Goal: Information Seeking & Learning: Find specific fact

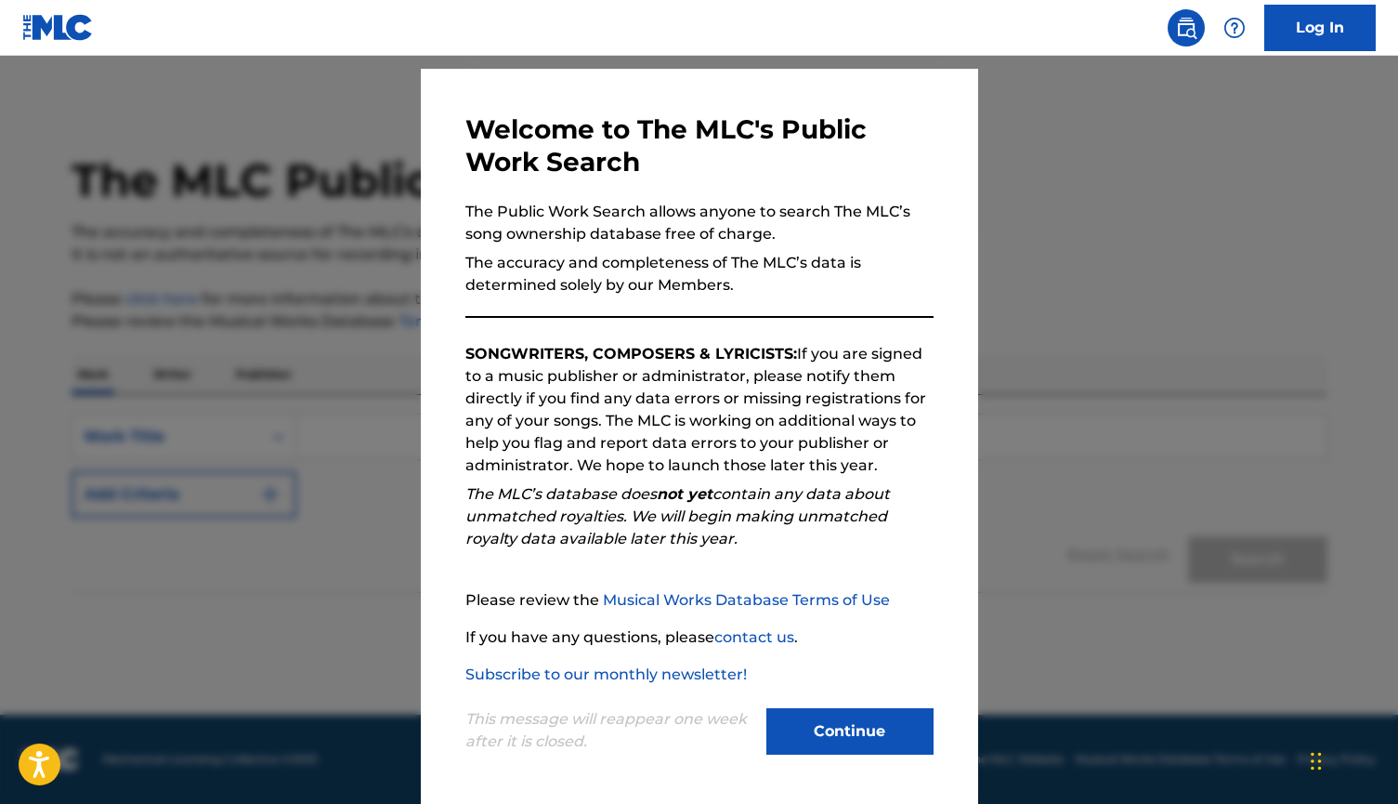
scroll to position [46, 0]
click at [853, 707] on div "This message will reappear one week after it is closed. Continue" at bounding box center [699, 722] width 468 height 73
click at [849, 723] on button "Continue" at bounding box center [849, 731] width 167 height 46
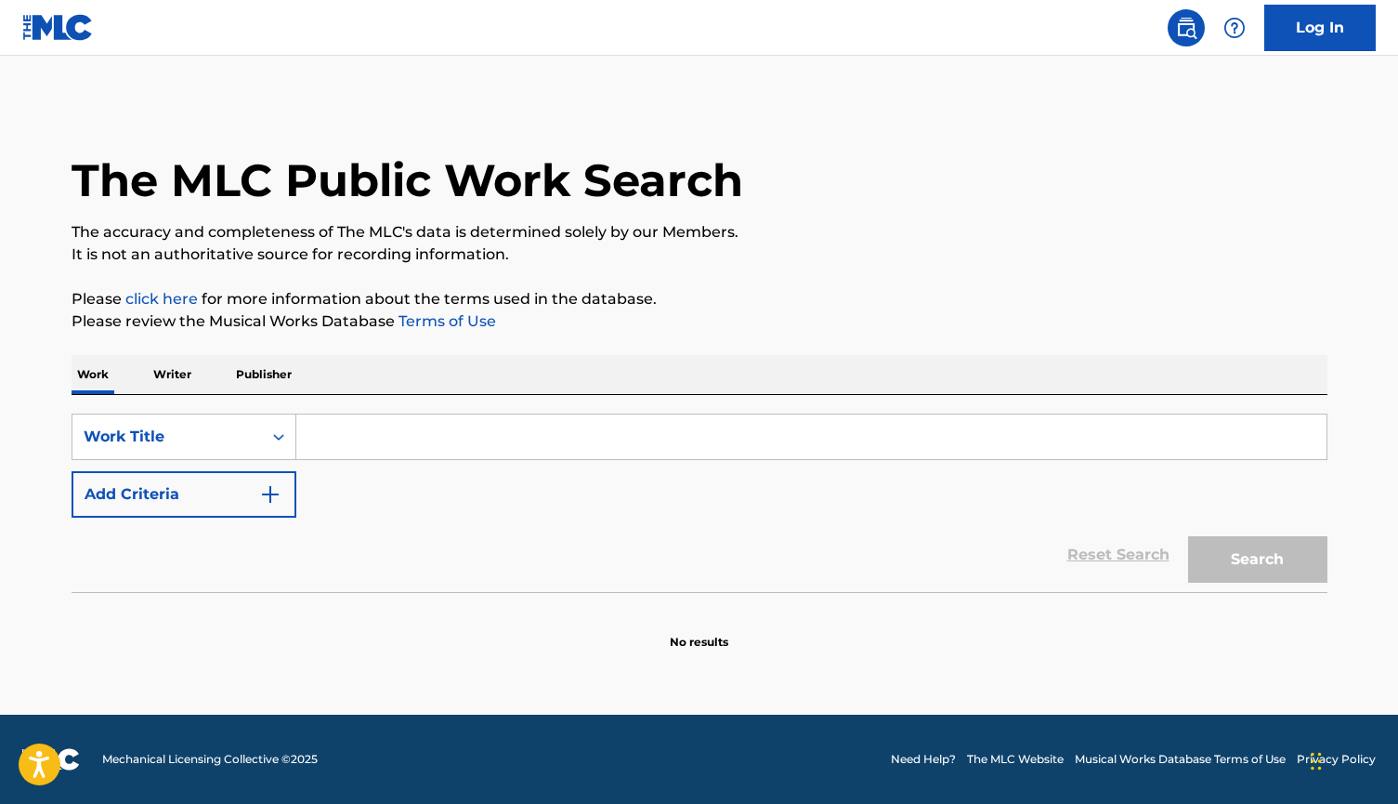
click at [402, 443] on input "Search Form" at bounding box center [811, 436] width 1030 height 45
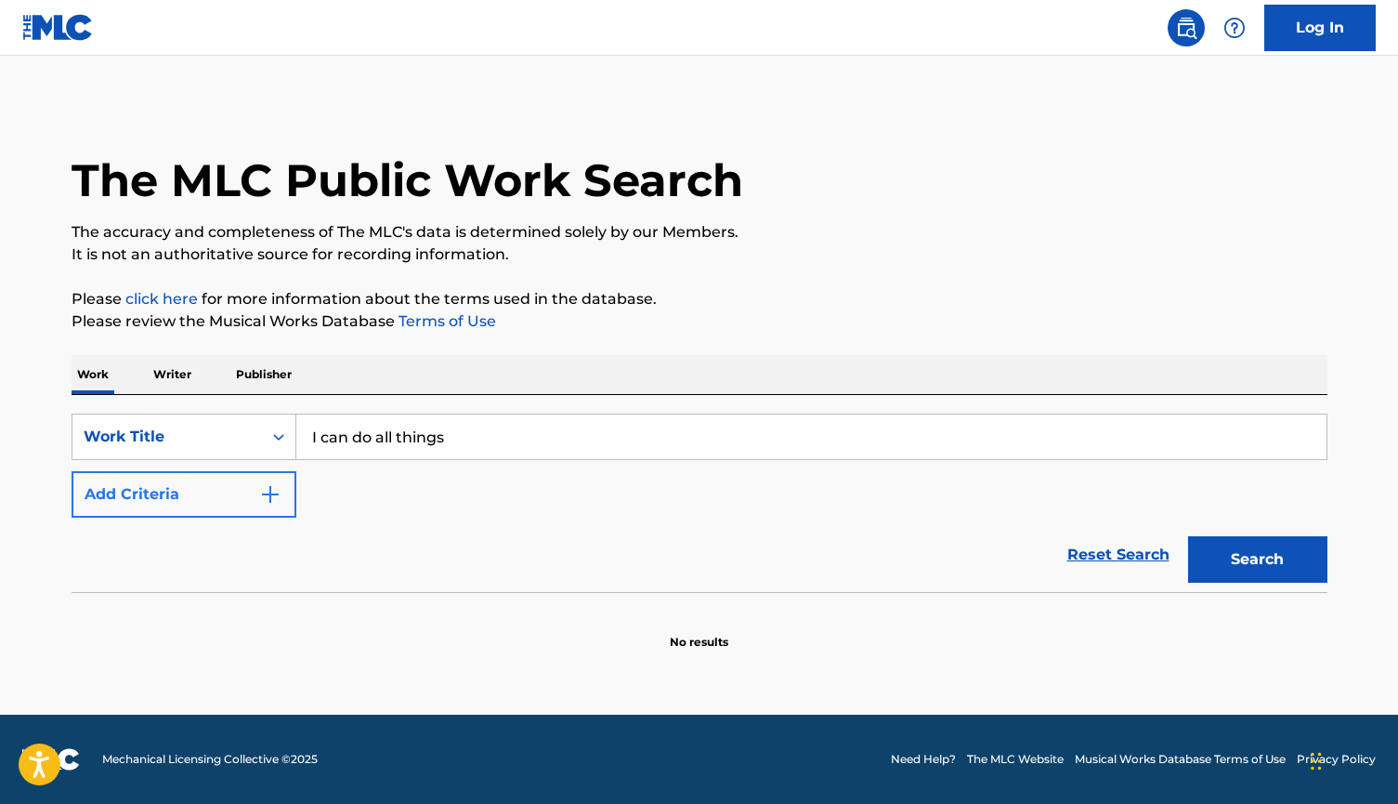
type input "I can do all things"
click at [269, 498] on img "Search Form" at bounding box center [270, 494] width 22 height 22
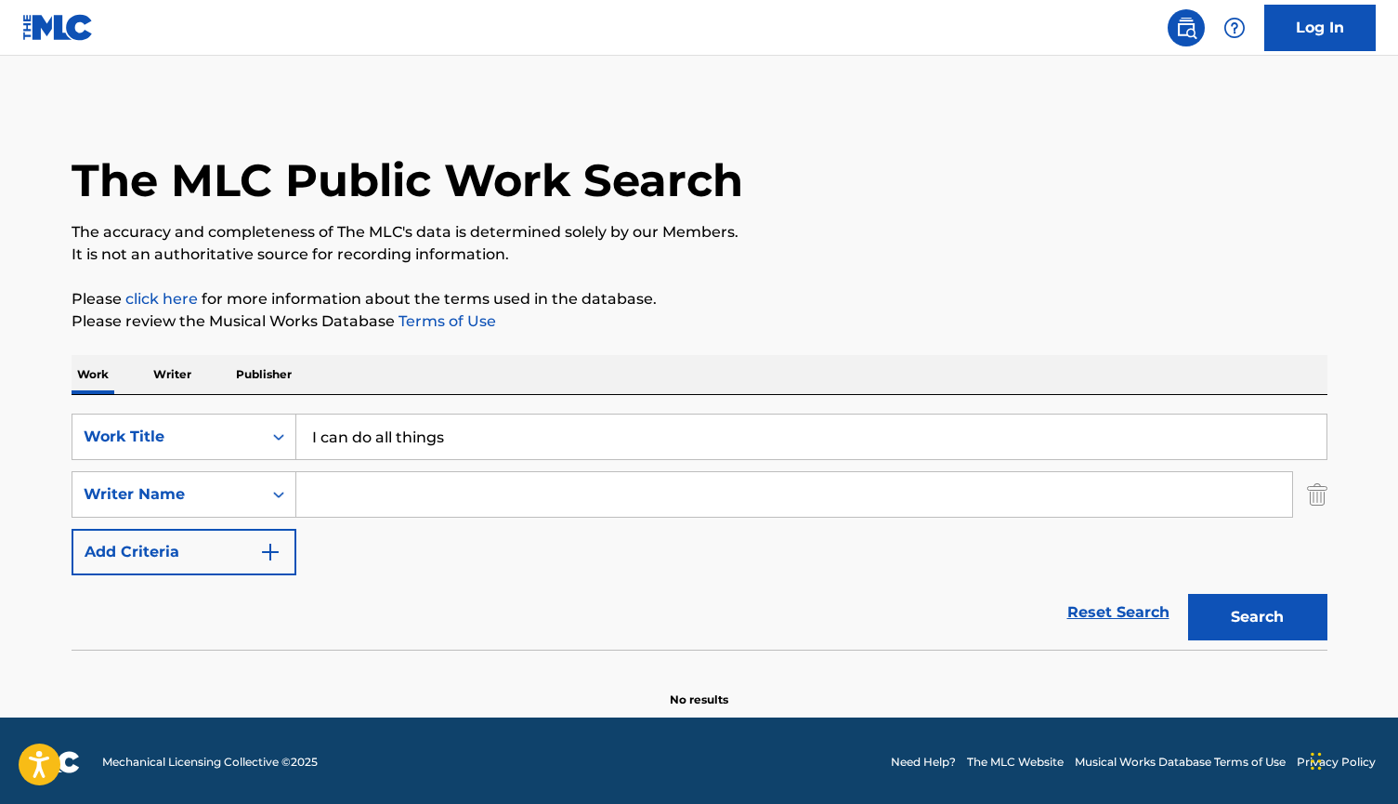
click at [352, 494] on input "Search Form" at bounding box center [794, 494] width 996 height 45
click at [1264, 617] on button "Search" at bounding box center [1257, 617] width 139 height 46
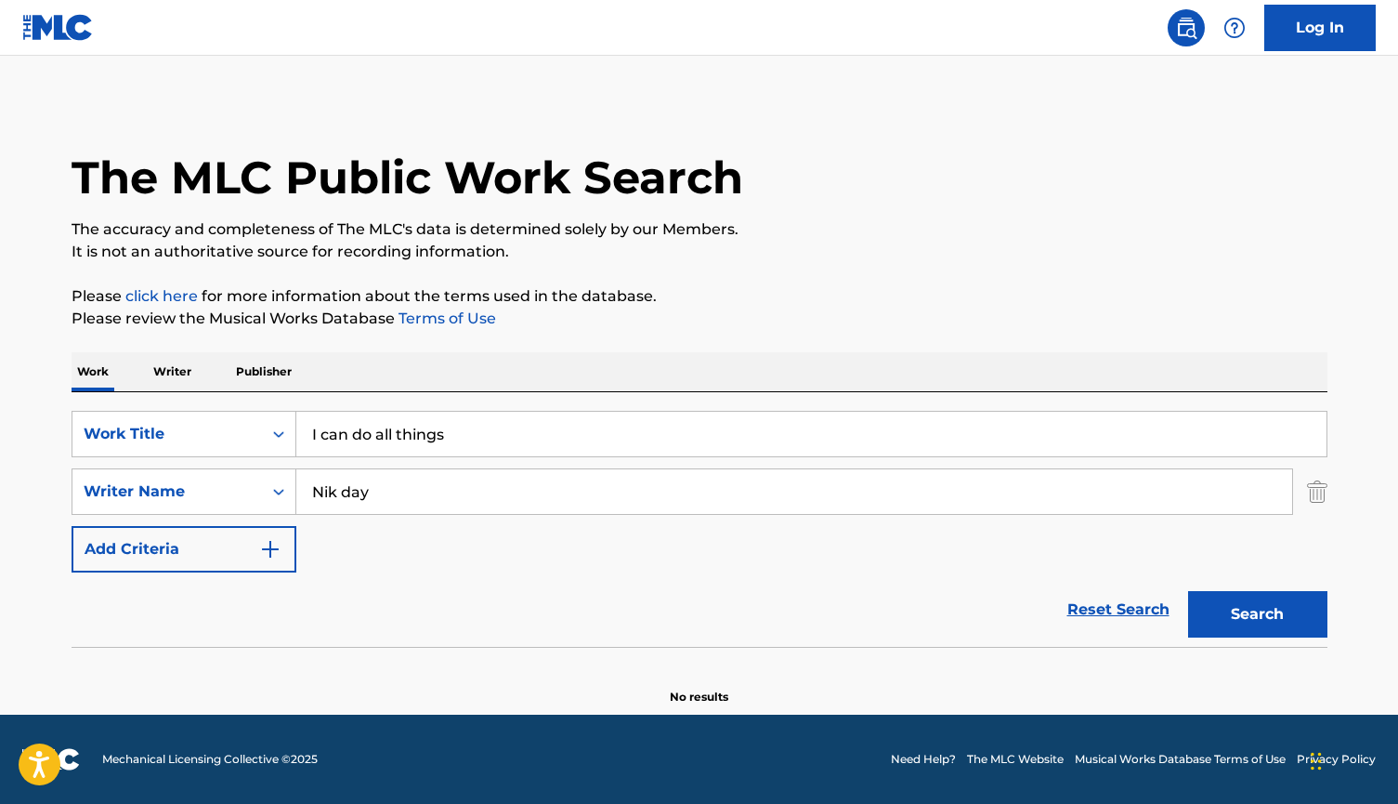
scroll to position [3, 0]
click at [441, 500] on input "Nik day" at bounding box center [794, 491] width 996 height 45
type input "N"
click at [1328, 476] on div "The MLC Public Work Search The accuracy and completeness of The MLC's data is d…" at bounding box center [699, 402] width 1301 height 606
click at [1325, 481] on img "Search Form" at bounding box center [1317, 491] width 20 height 46
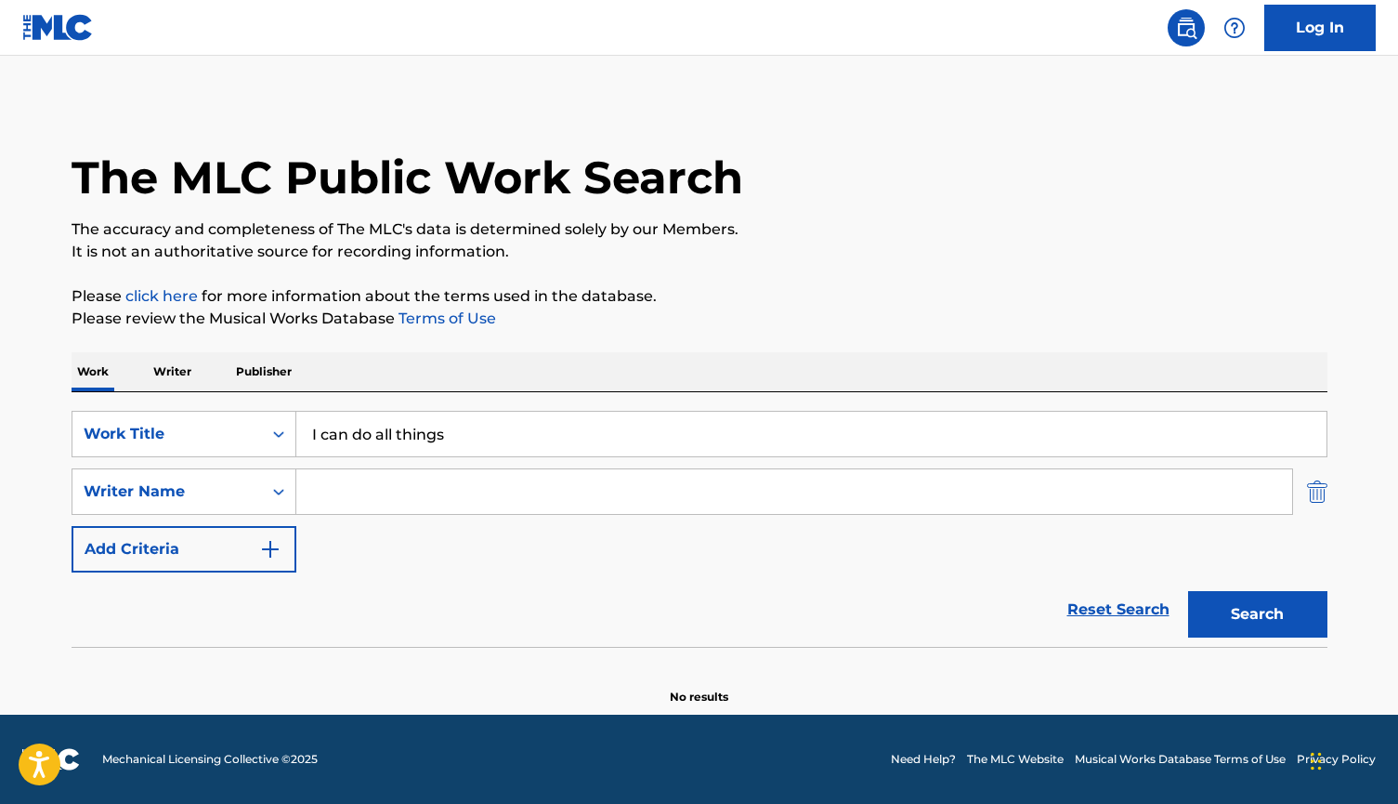
scroll to position [0, 0]
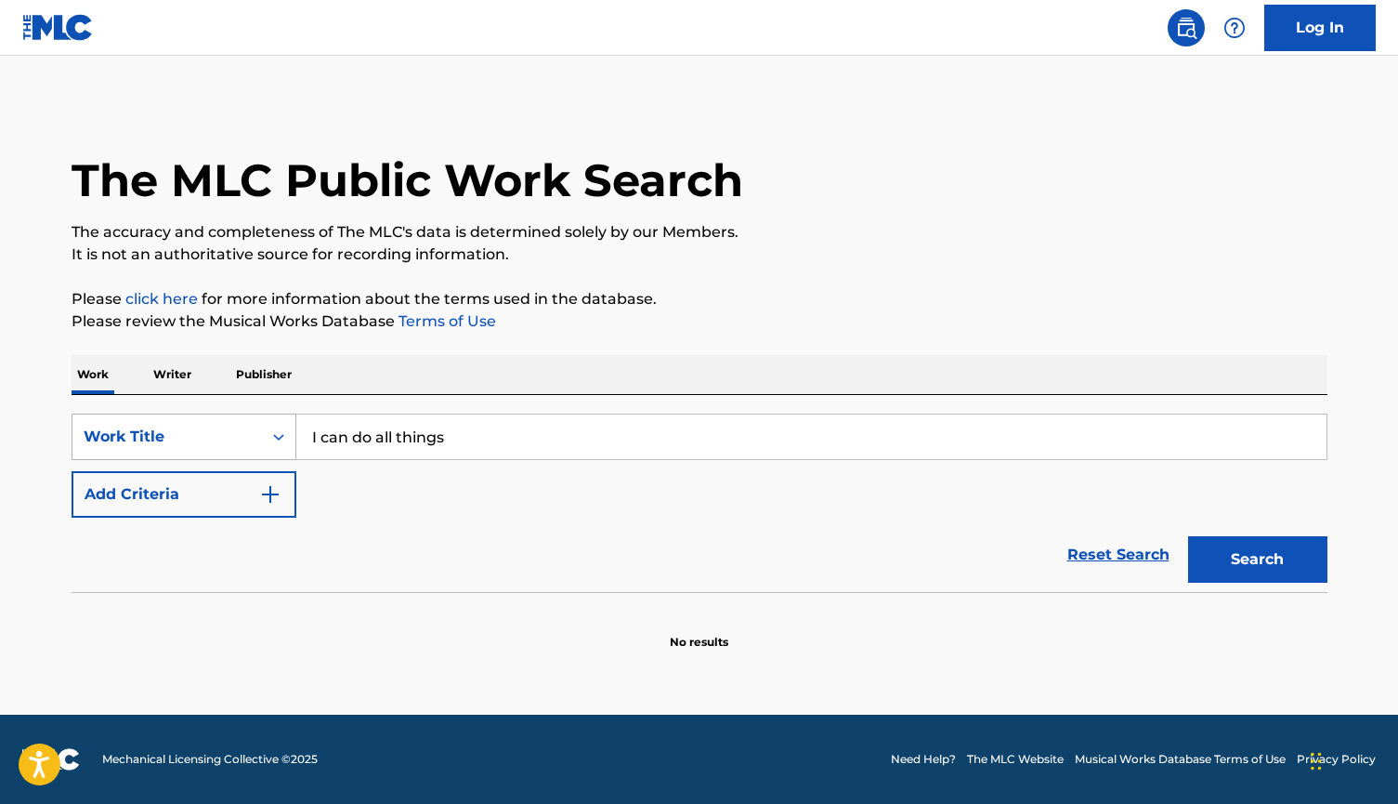
click at [275, 437] on icon "Search Form" at bounding box center [278, 437] width 11 height 7
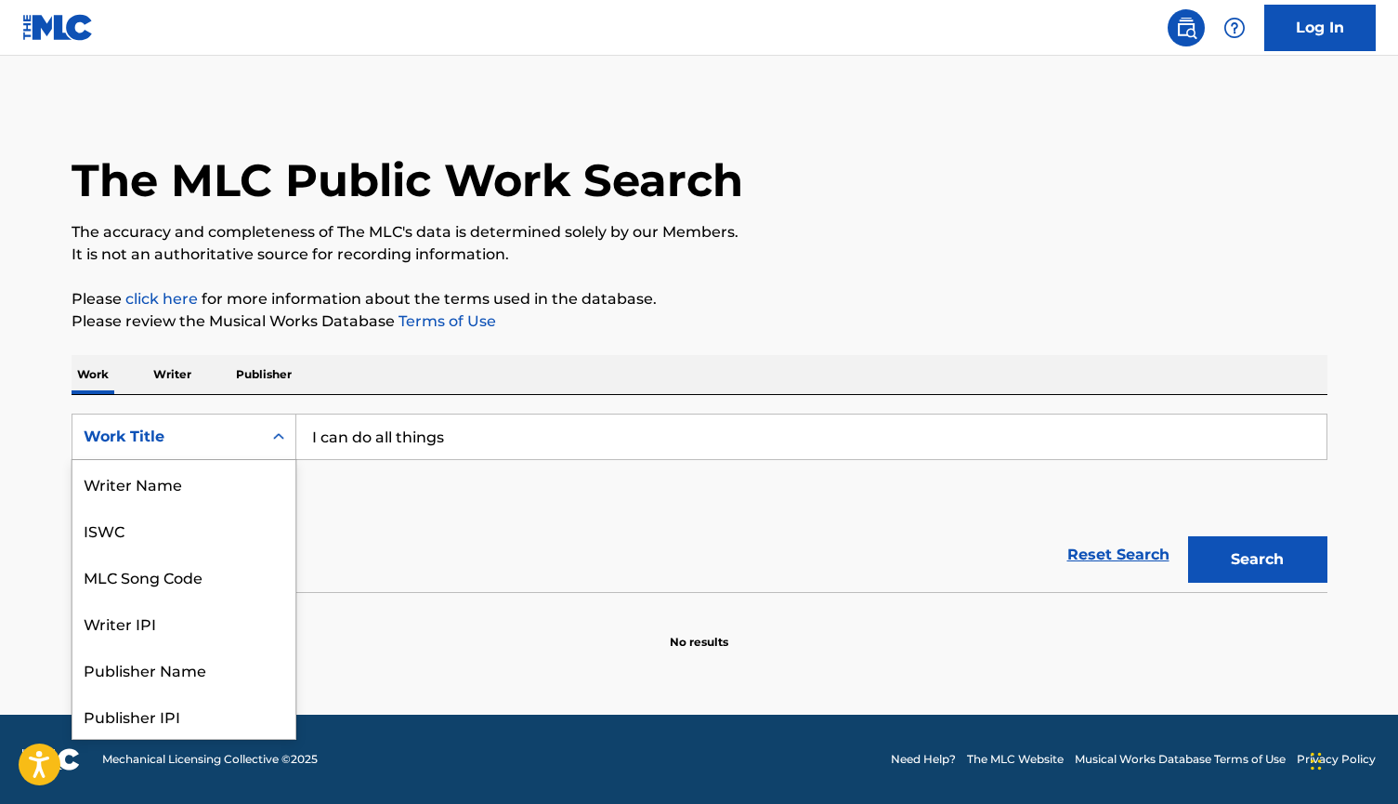
scroll to position [93, 0]
click at [459, 535] on div "Reset Search Search" at bounding box center [700, 554] width 1256 height 74
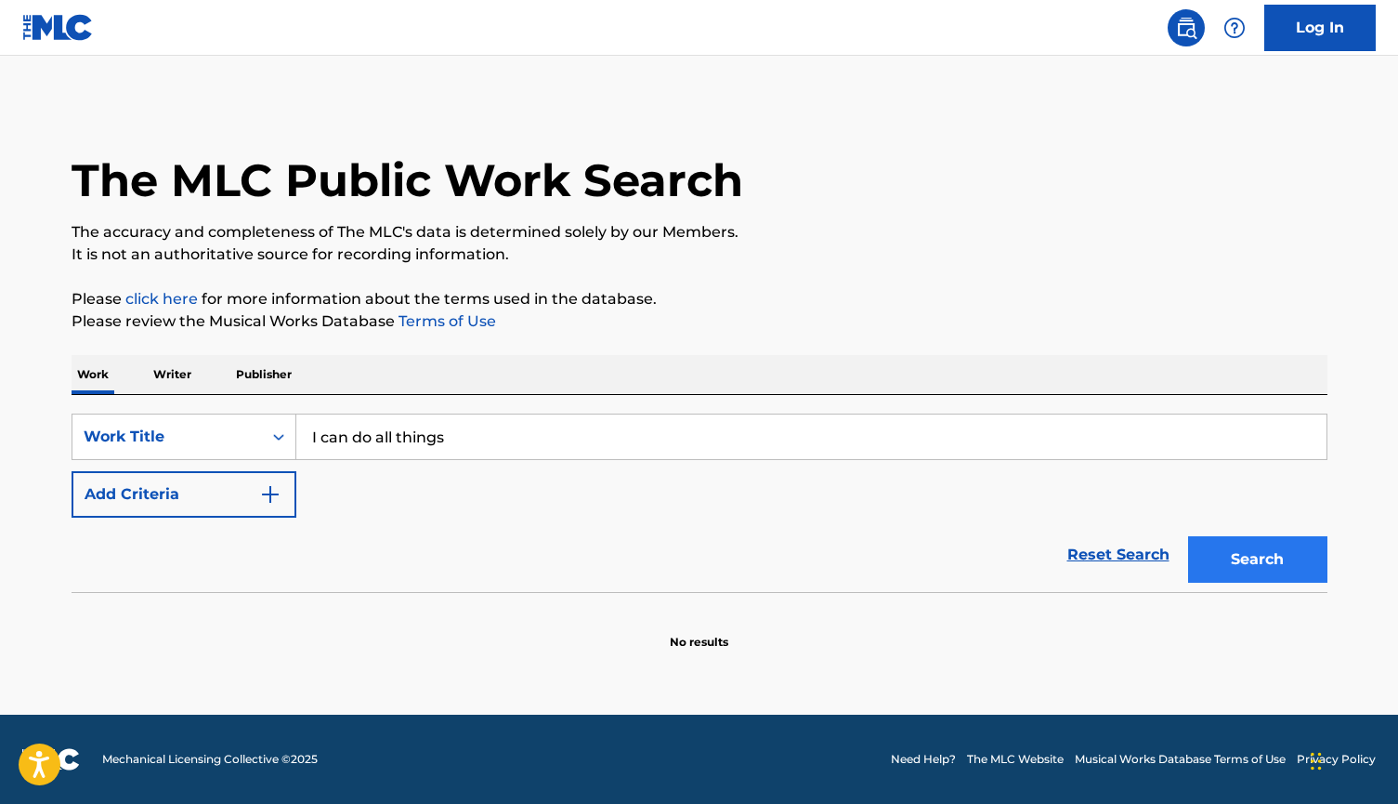
click at [1256, 555] on button "Search" at bounding box center [1257, 559] width 139 height 46
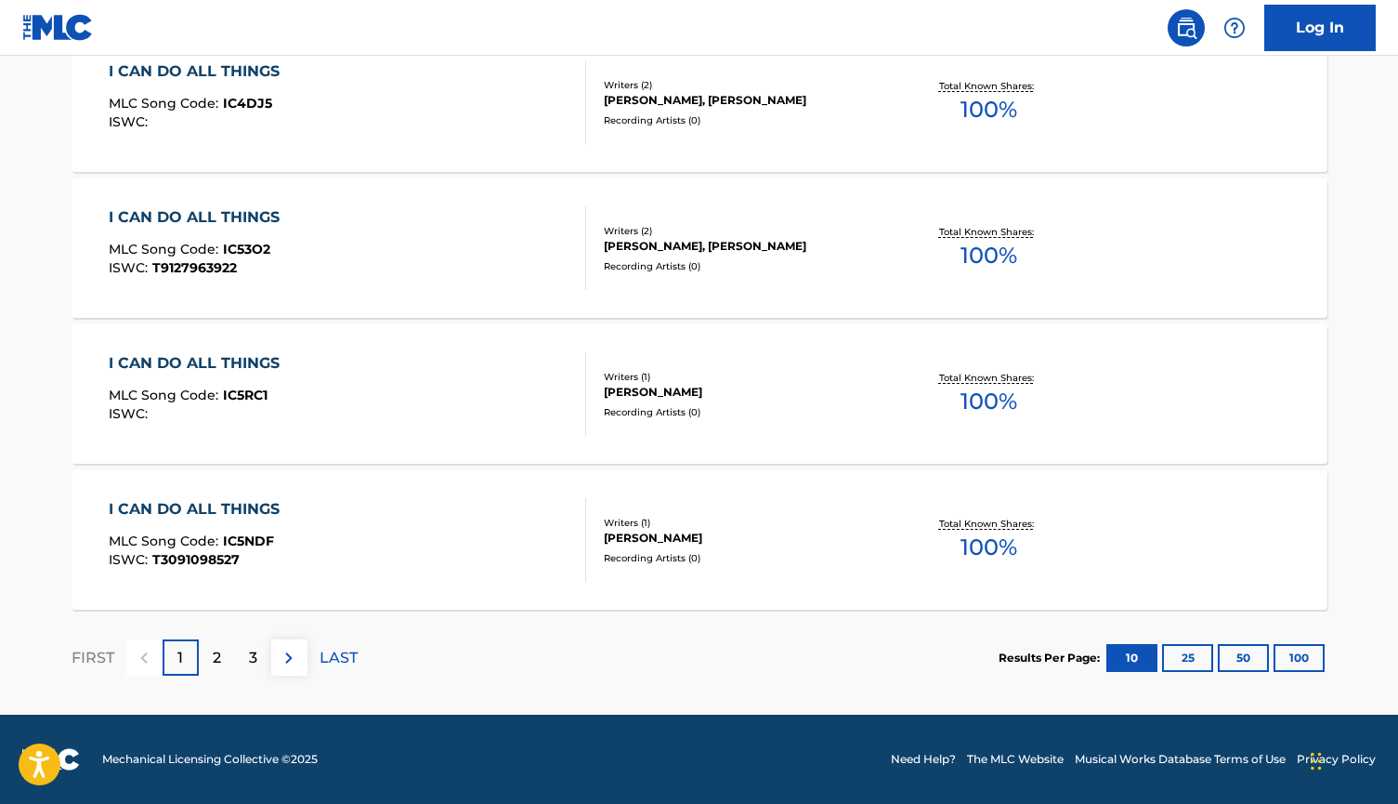
scroll to position [1471, 0]
click at [216, 665] on p "2" at bounding box center [217, 658] width 8 height 22
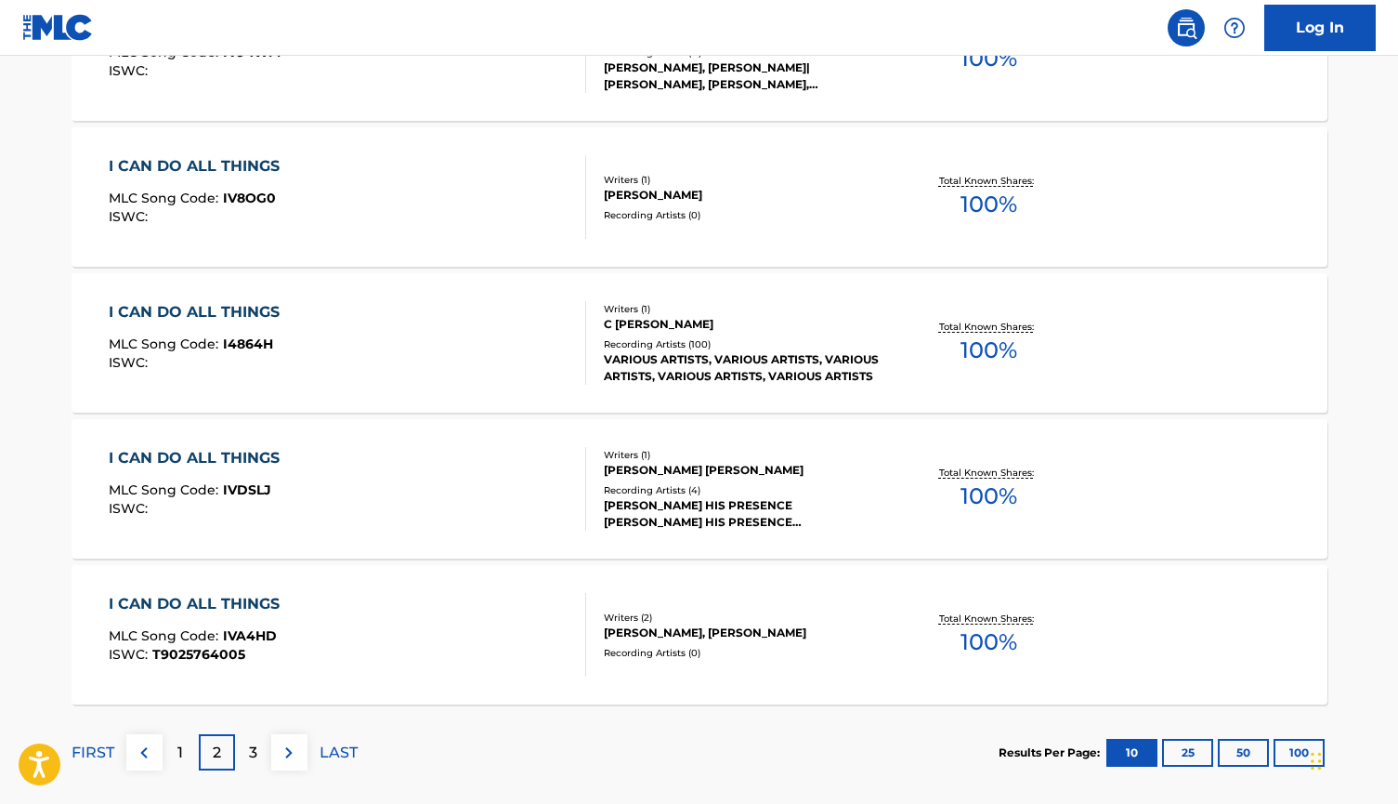
scroll to position [1376, 0]
